Goal: Information Seeking & Learning: Learn about a topic

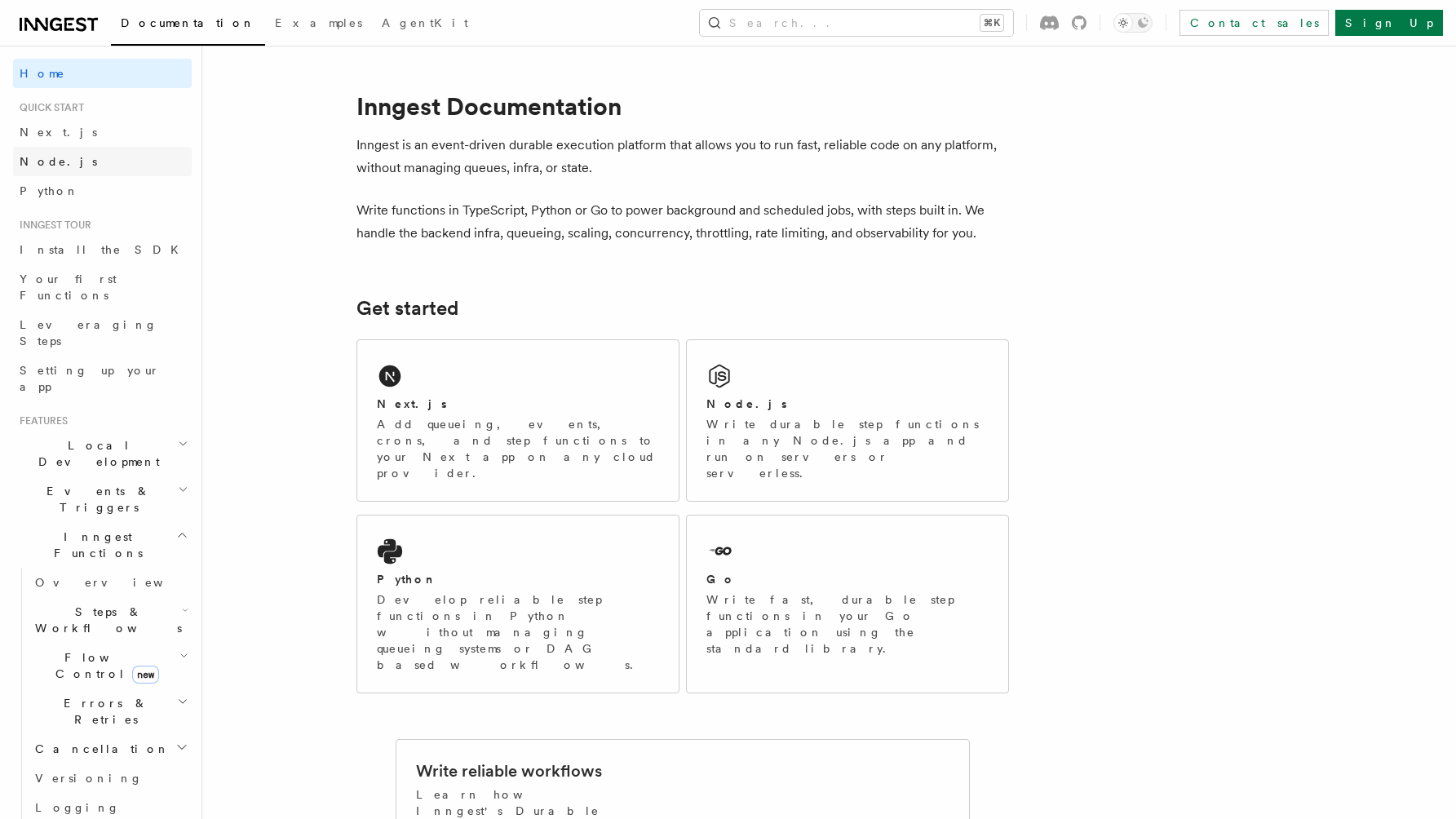
click at [60, 168] on link "Node.js" at bounding box center [102, 161] width 179 height 29
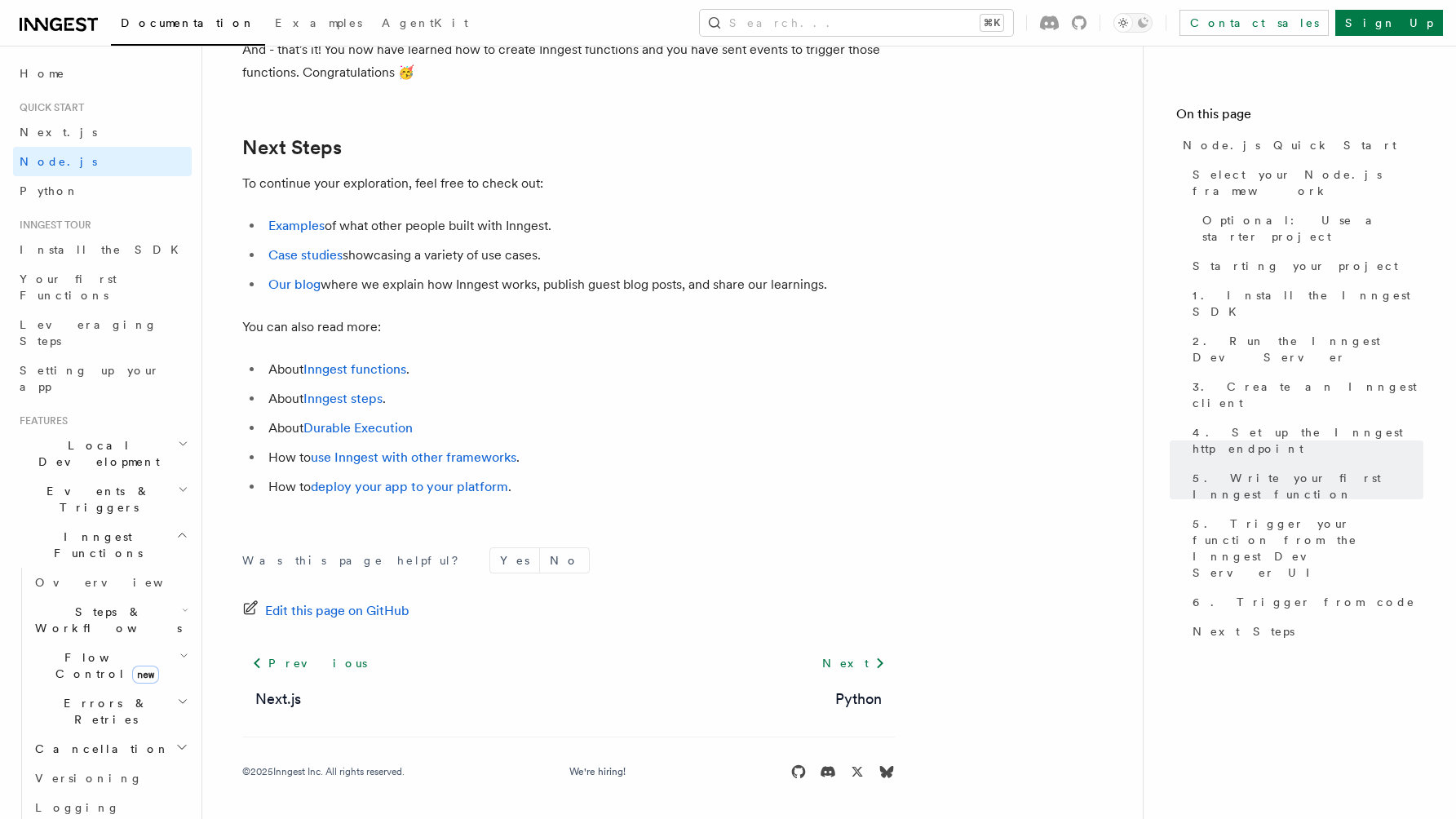
scroll to position [10175, 0]
click at [290, 223] on link "Examples" at bounding box center [296, 225] width 56 height 15
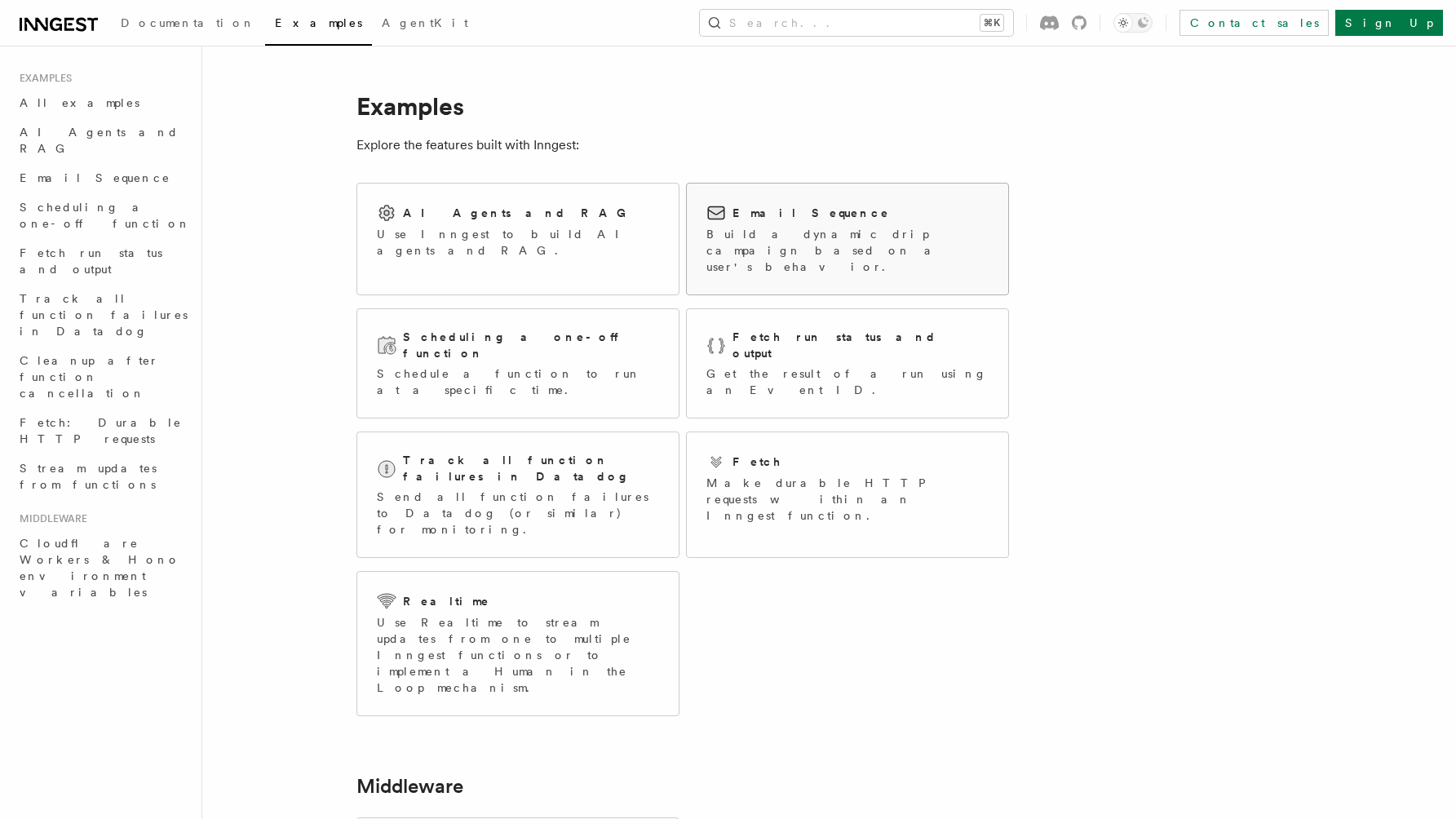
click at [702, 221] on div "Email Sequence Build a dynamic drip campaign based on a user's behavior." at bounding box center [847, 239] width 322 height 111
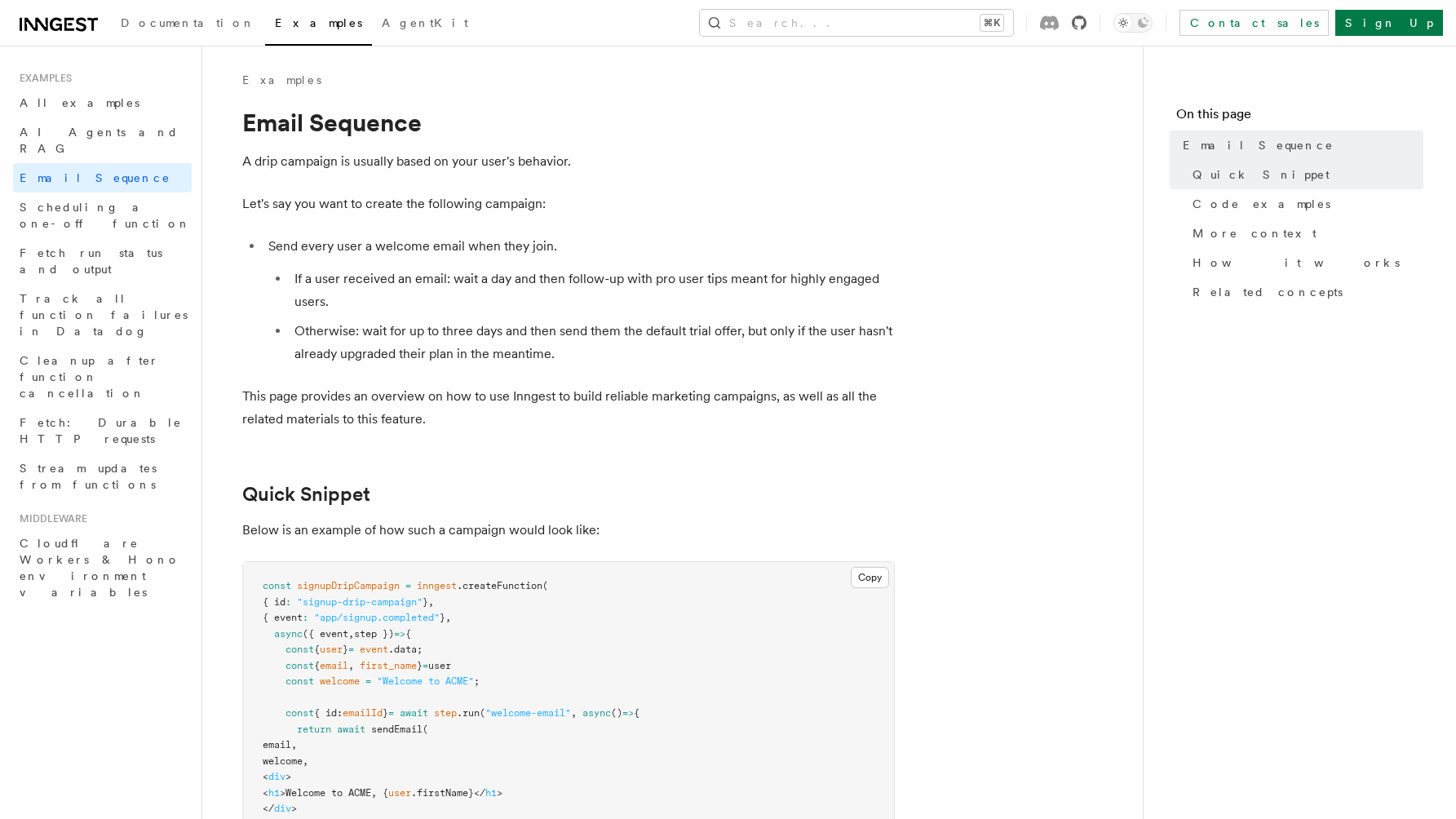
click at [1086, 23] on icon at bounding box center [1079, 23] width 15 height 15
click at [67, 23] on icon at bounding box center [58, 24] width 78 height 19
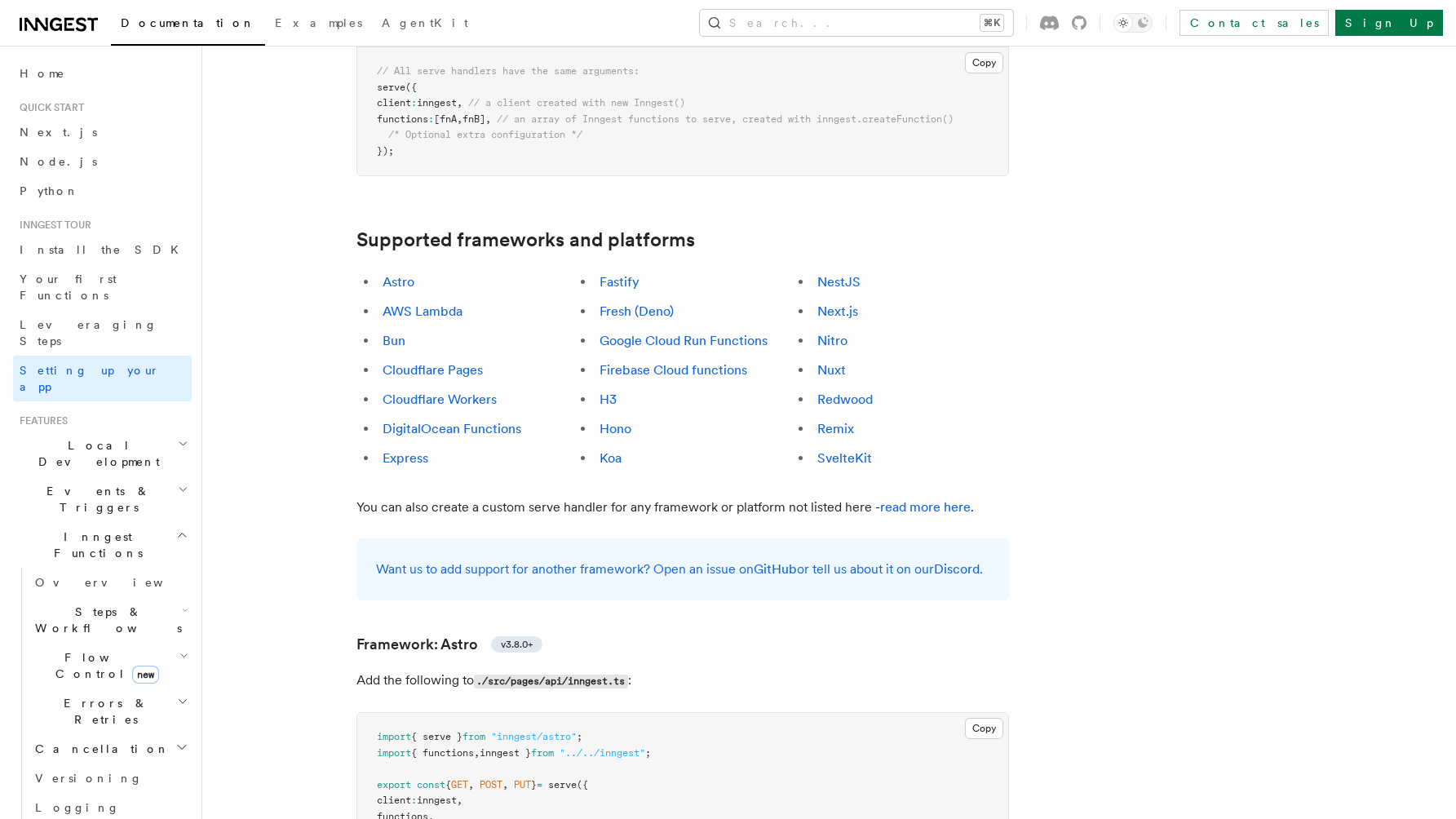
scroll to position [838, 0]
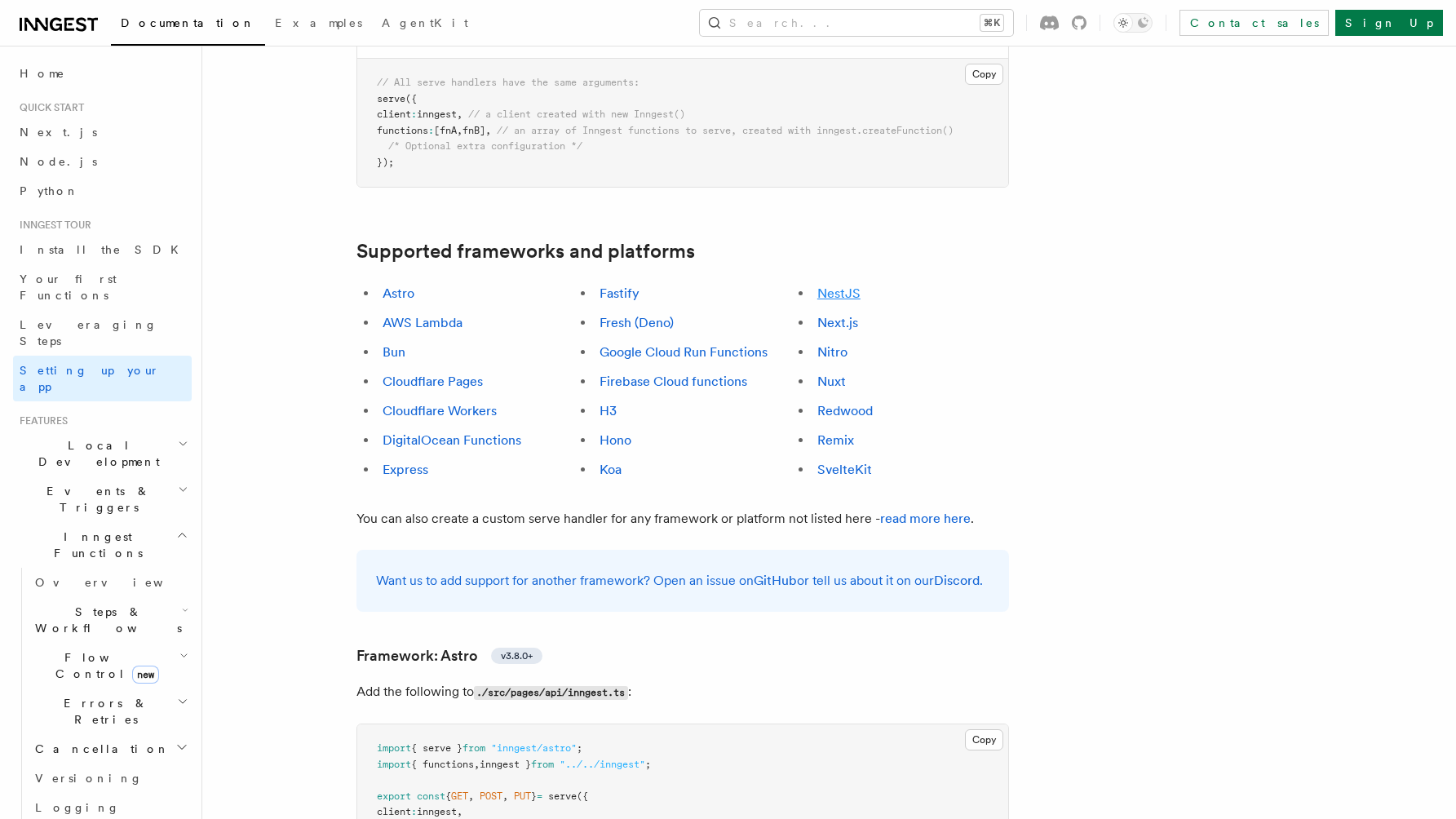
click at [840, 285] on link "NestJS" at bounding box center [838, 292] width 43 height 15
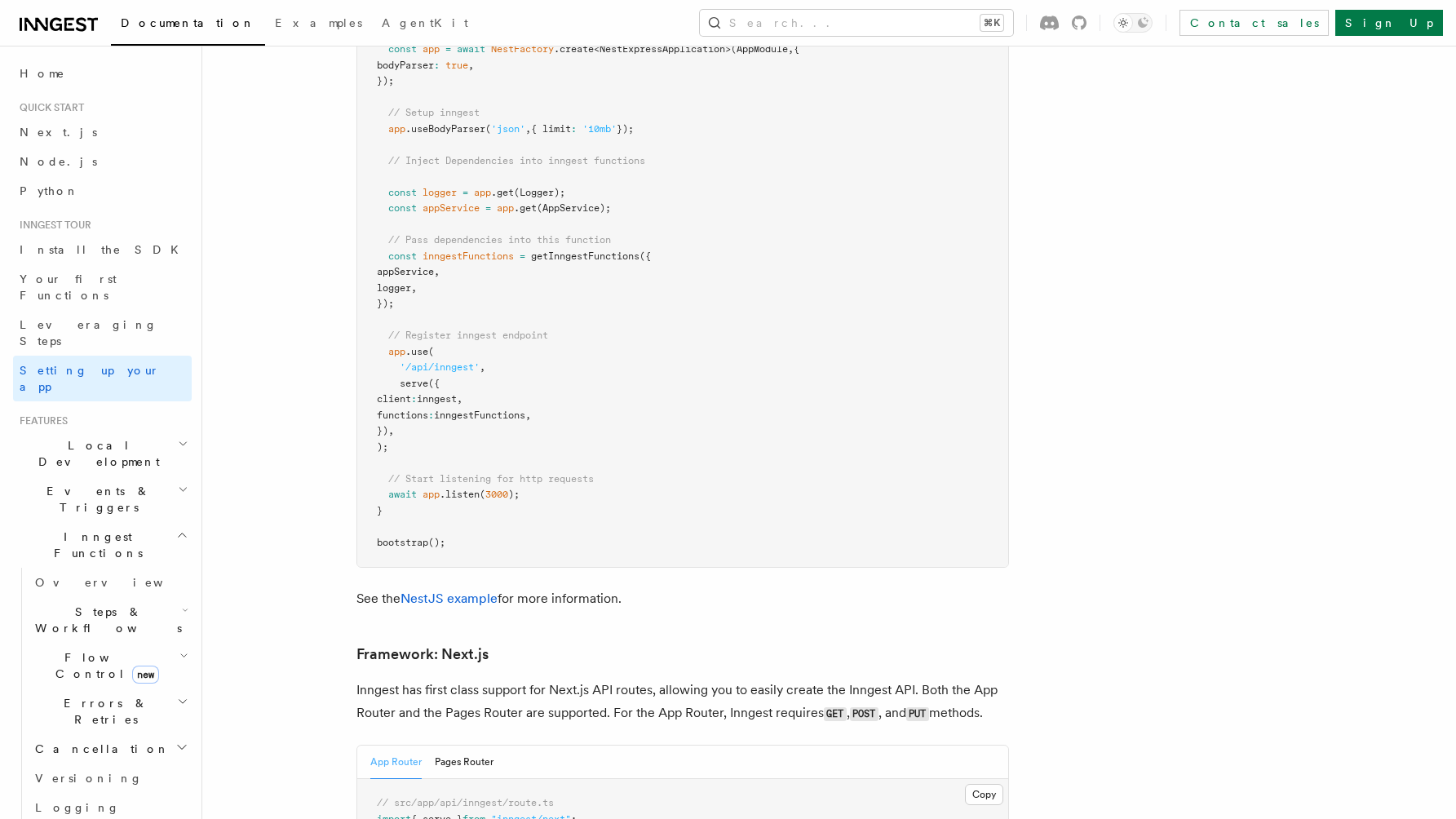
scroll to position [9282, 0]
